Goal: Find contact information: Find contact information

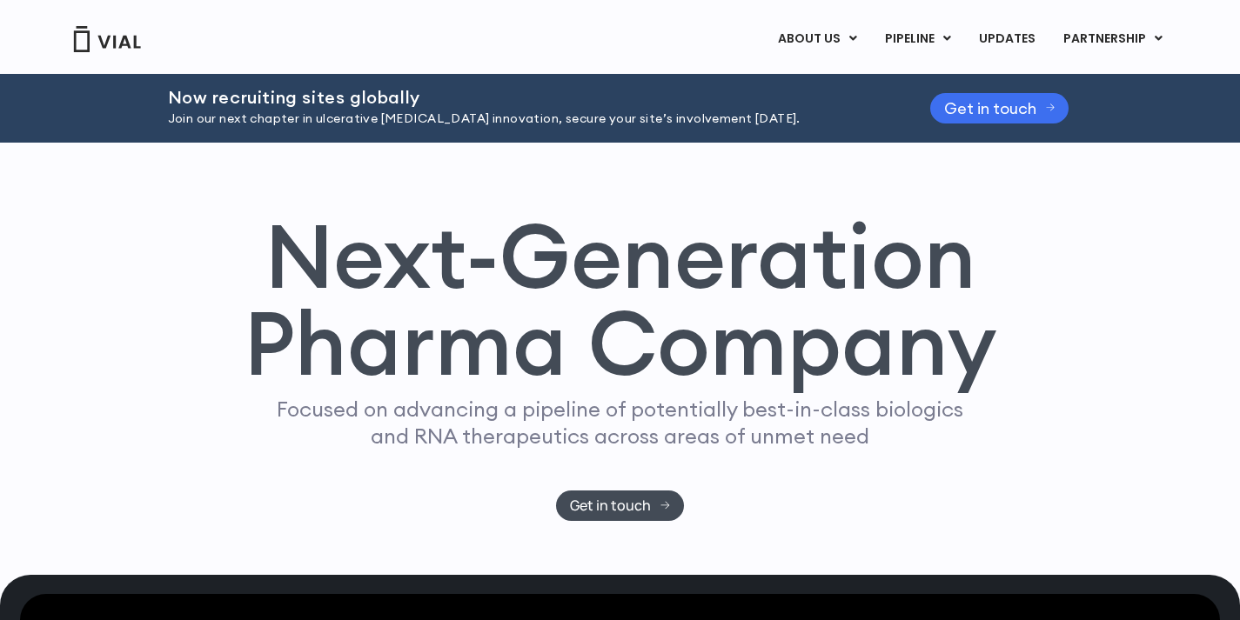
click at [1032, 111] on span "Get in touch" at bounding box center [990, 108] width 92 height 13
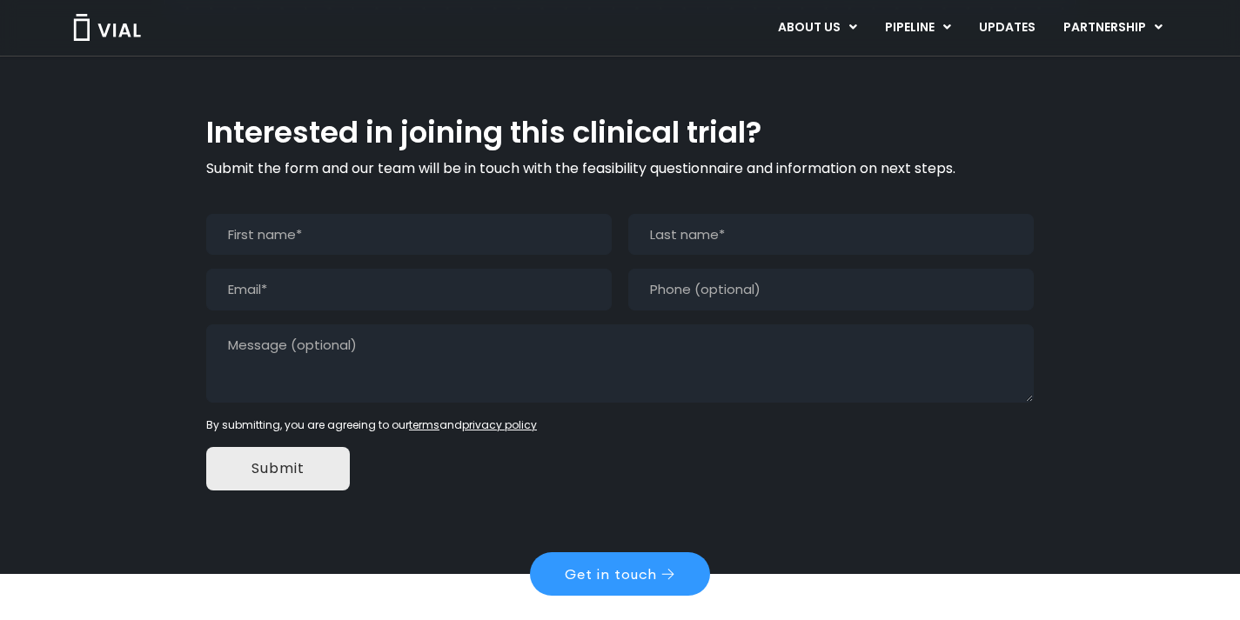
scroll to position [1657, 0]
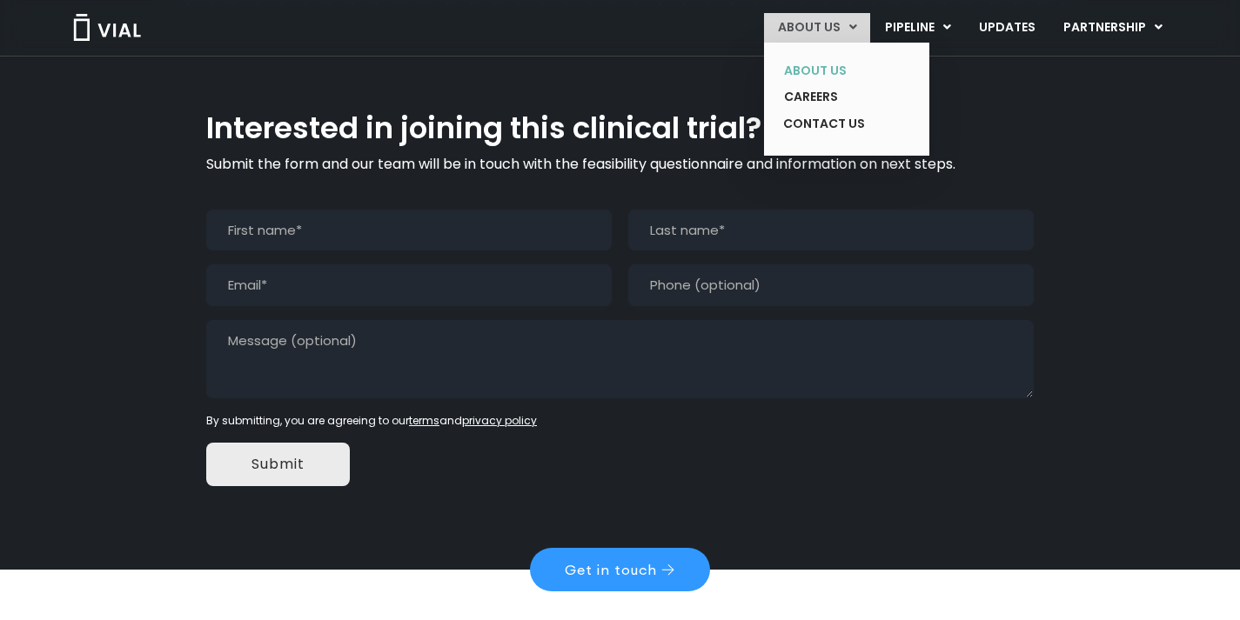
click at [842, 61] on link "ABOUT US" at bounding box center [833, 70] width 127 height 27
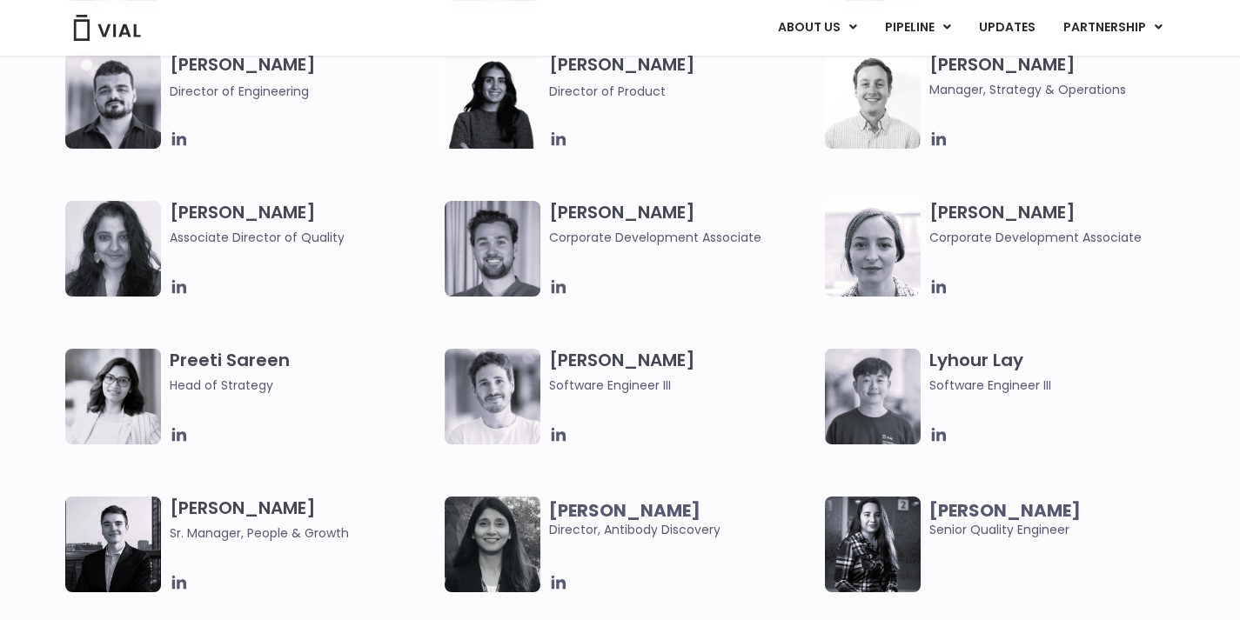
scroll to position [2301, 0]
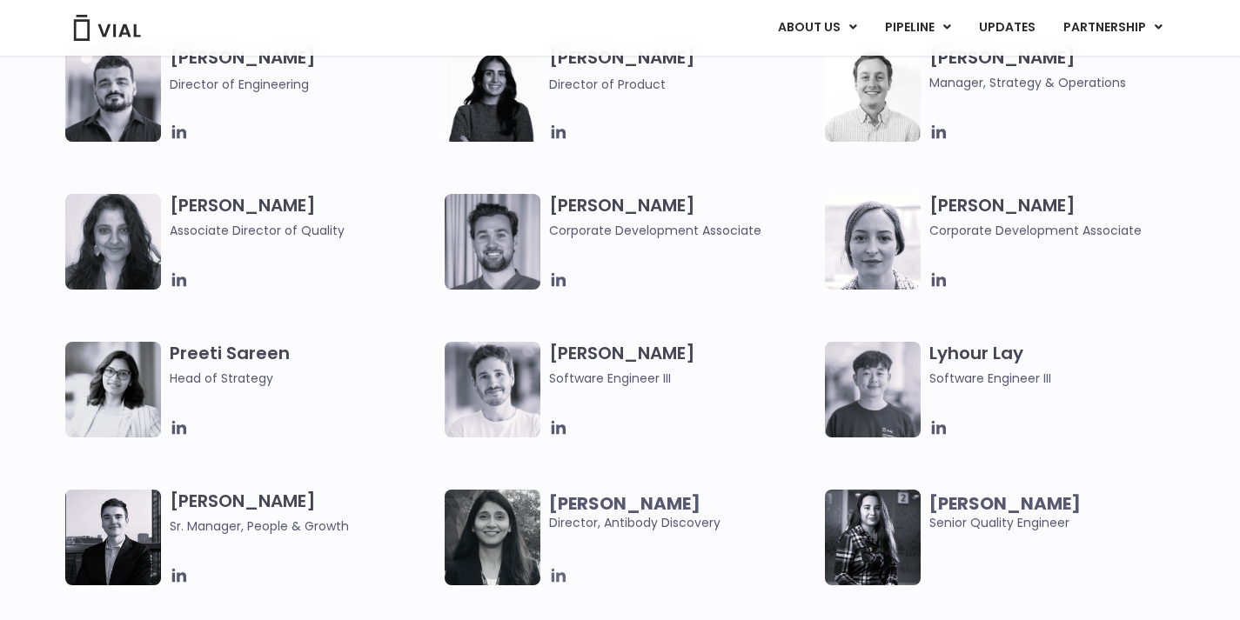
click at [556, 577] on icon at bounding box center [558, 575] width 19 height 19
